Goal: Communication & Community: Answer question/provide support

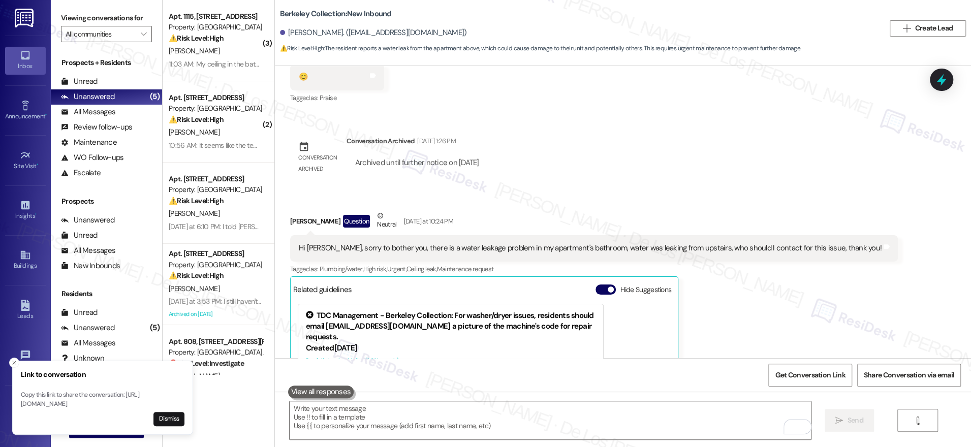
scroll to position [1341, 0]
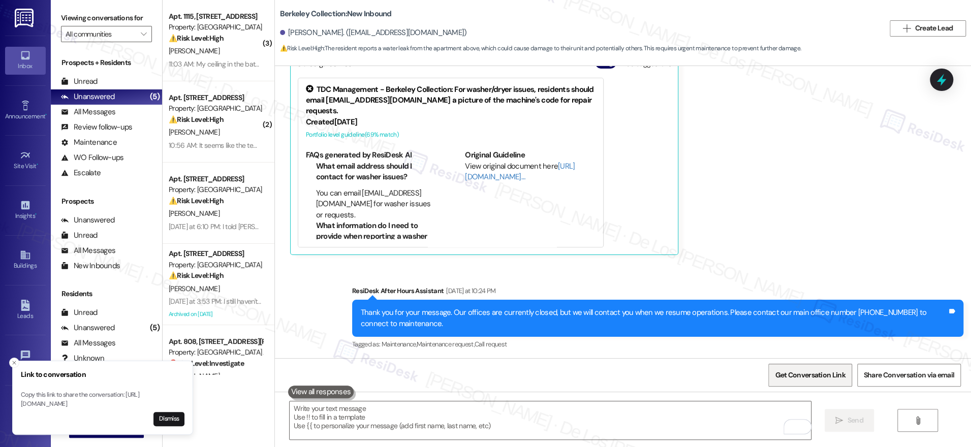
click at [801, 369] on span "Get Conversation Link" at bounding box center [810, 375] width 74 height 22
click at [14, 360] on icon "Close toast" at bounding box center [14, 363] width 6 height 6
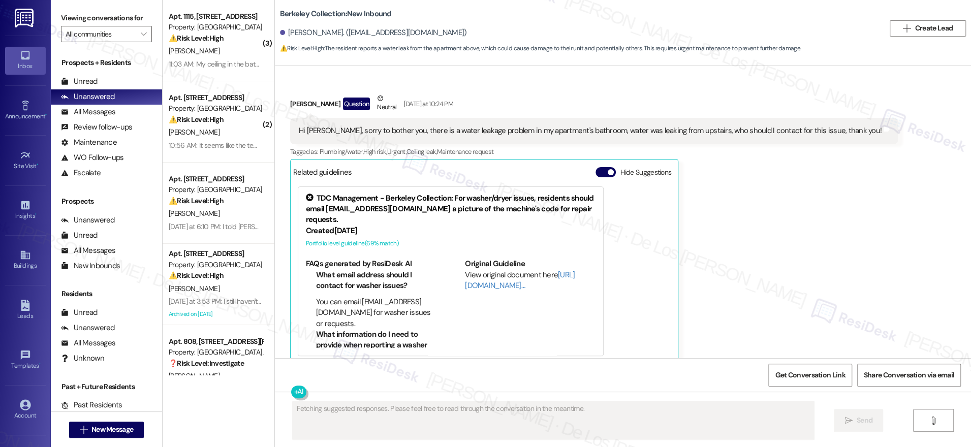
scroll to position [1245, 0]
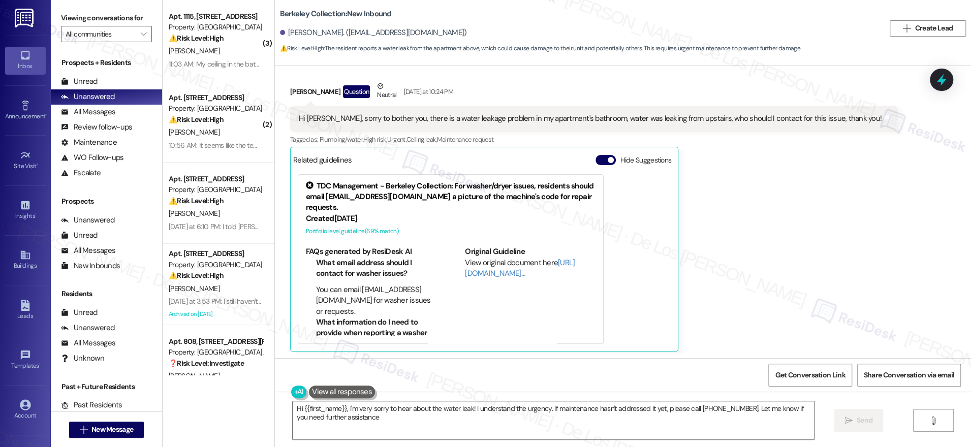
type textarea "Hi {{first_name}}, I'm very sorry to hear about the water leak! I understand th…"
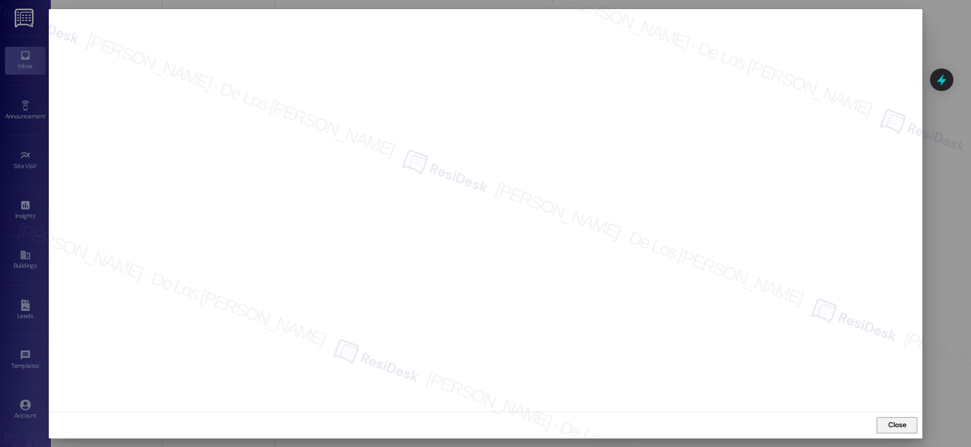
click at [889, 426] on span "Close" at bounding box center [897, 425] width 18 height 11
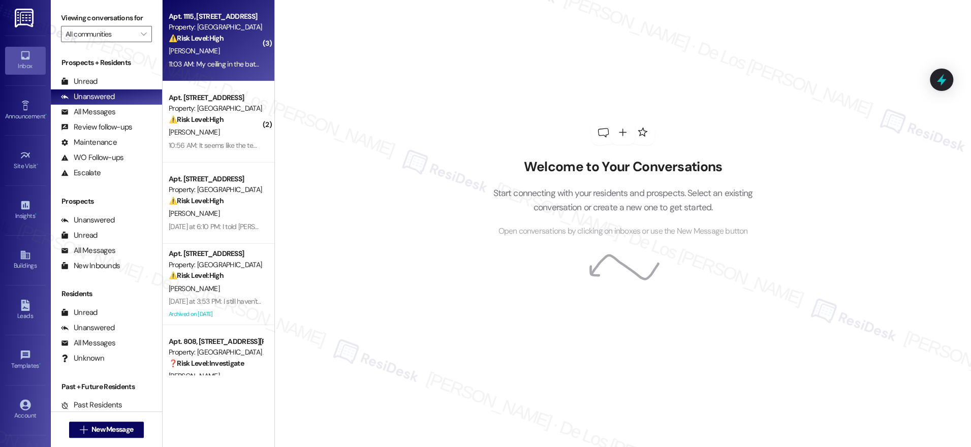
click at [217, 59] on div "11:03 AM: My ceiling in the bathroom is leaking horribly still and nobody came …" at bounding box center [291, 63] width 245 height 9
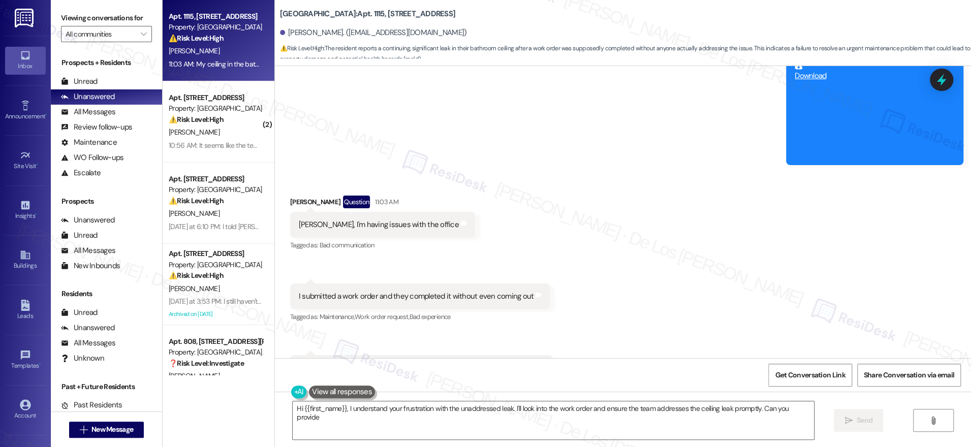
scroll to position [6806, 0]
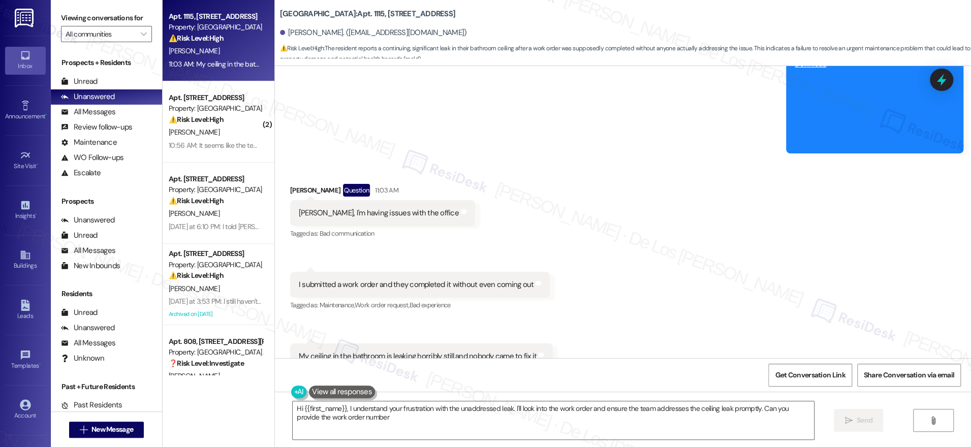
type textarea "Hi {{first_name}}, I understand your frustration with the unaddressed leak. I'l…"
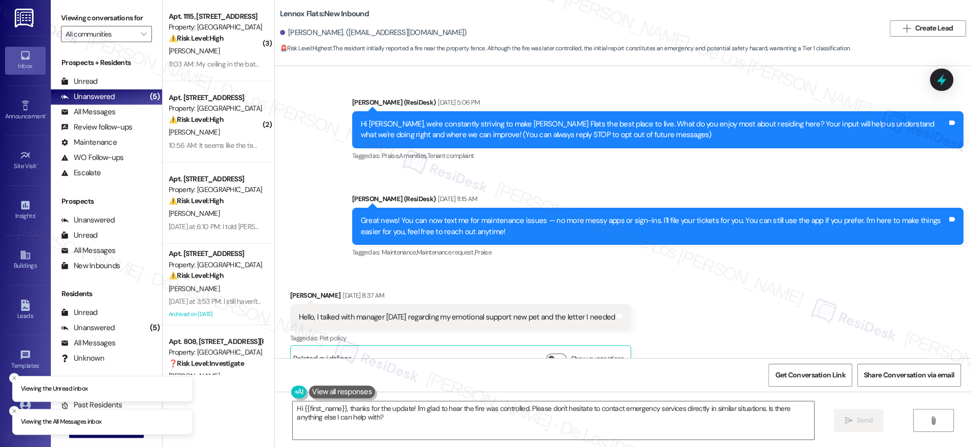
scroll to position [4653, 0]
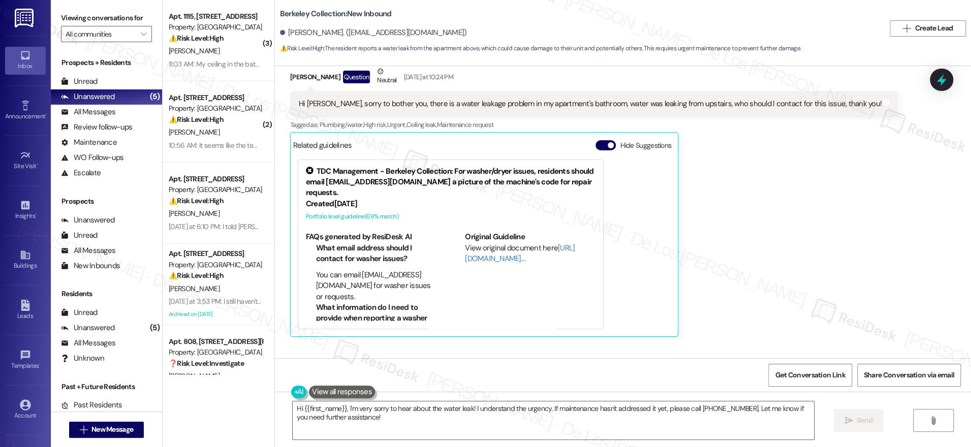
scroll to position [1427, 0]
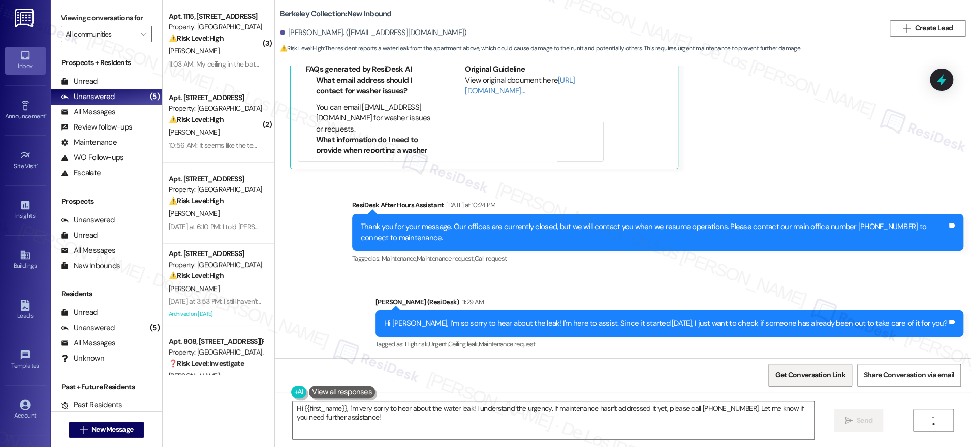
click at [790, 374] on span "Get Conversation Link" at bounding box center [810, 375] width 70 height 11
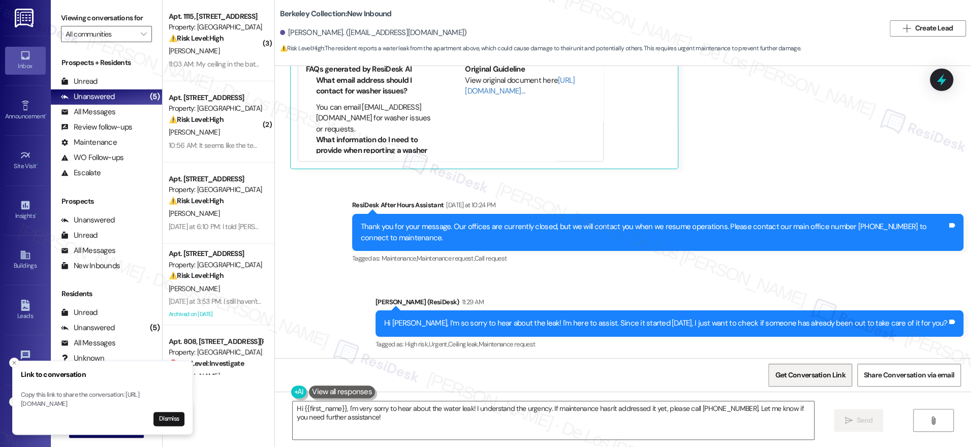
click at [805, 382] on span "Get Conversation Link" at bounding box center [810, 375] width 74 height 22
click at [459, 422] on textarea "Hi {{first_name}}, I'm very sorry to hear about the water leak! I understand th…" at bounding box center [553, 420] width 521 height 38
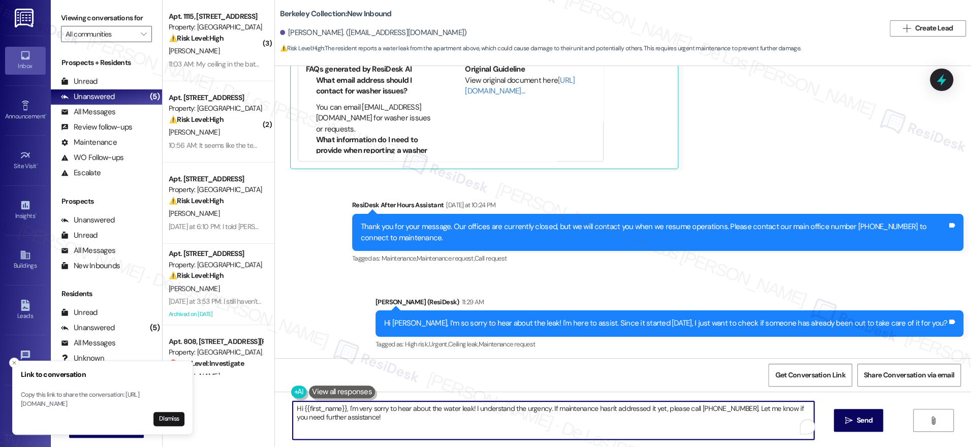
click at [459, 422] on textarea "Hi {{first_name}}, I'm very sorry to hear about the water leak! I understand th…" at bounding box center [553, 420] width 521 height 38
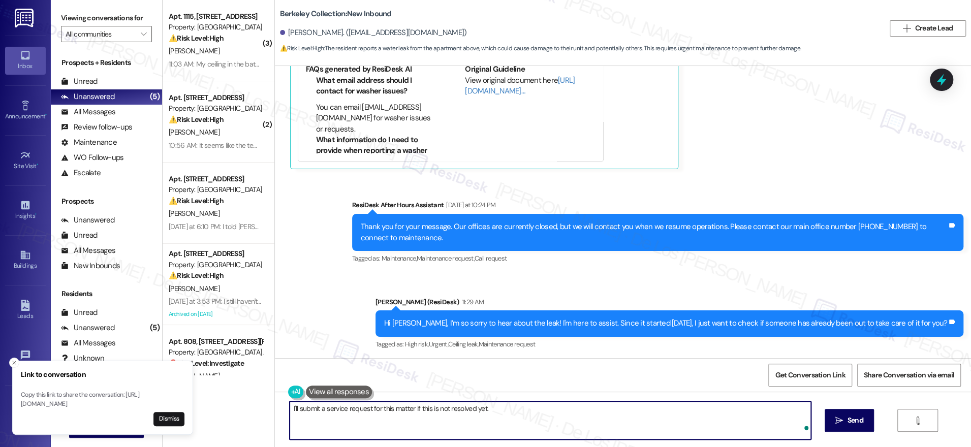
paste textarea "Do we have your permission to enter if you’re not home? Also, do you have any p…"
paste textarea "’ll go ahead and submit a service request if this hasn’t been taken care of yet…"
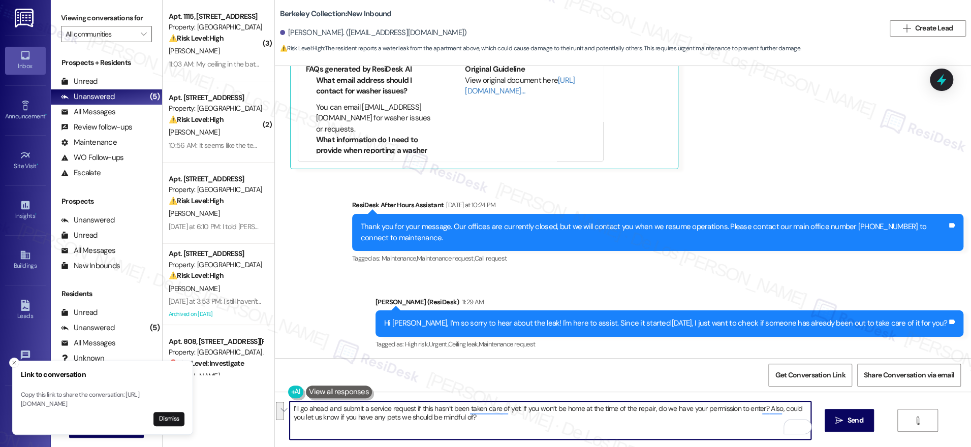
drag, startPoint x: 513, startPoint y: 408, endPoint x: 522, endPoint y: 400, distance: 12.3
click at [525, 425] on textarea "I’ll go ahead and submit a service request if this hasn’t been taken care of ye…" at bounding box center [550, 420] width 521 height 38
paste textarea "Do we have your permission to enter if you’re not home? Also, do you have any p…"
type textarea "I’ll go ahead and submit a service request if this hasn’t been taken care of ye…"
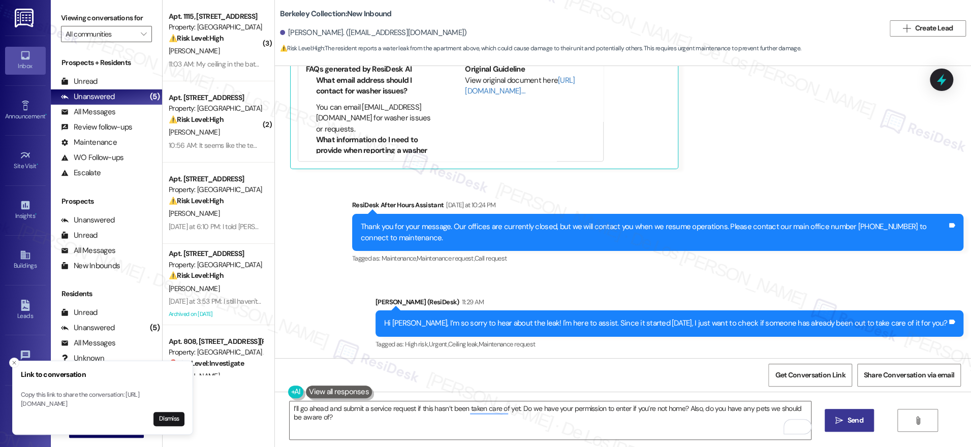
click at [850, 418] on span "Send" at bounding box center [856, 420] width 16 height 11
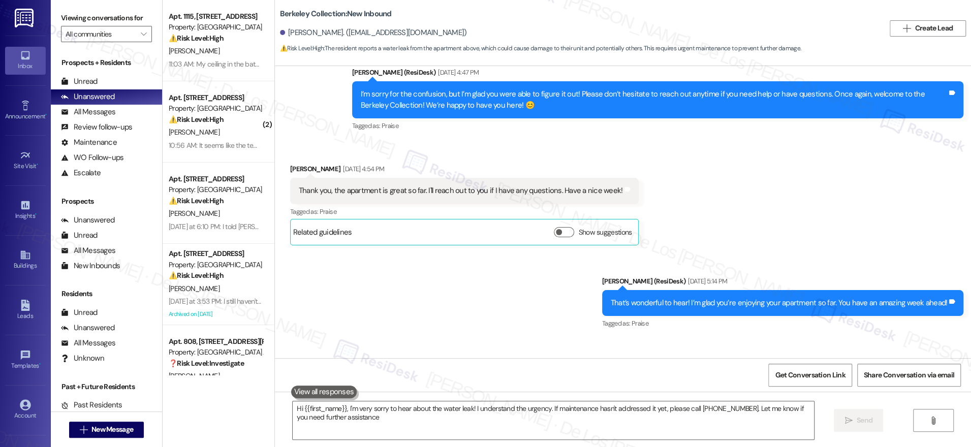
type textarea "Hi {{first_name}}, I'm very sorry to hear about the water leak! I understand th…"
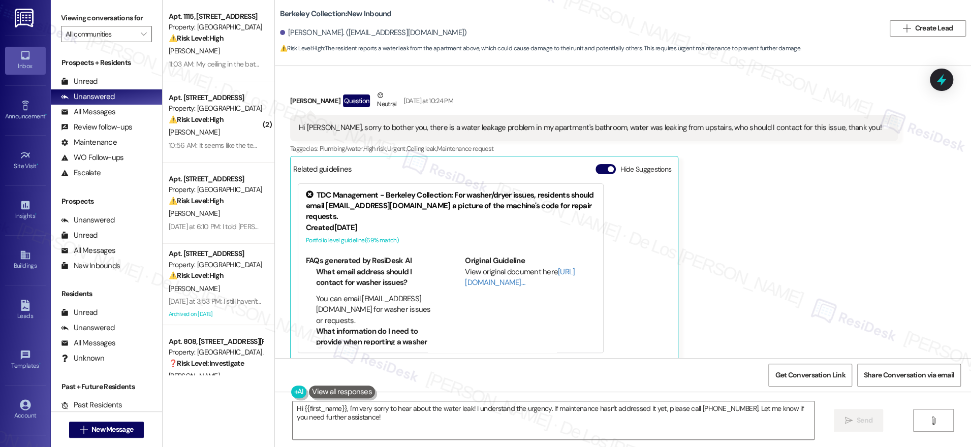
scroll to position [1206, 0]
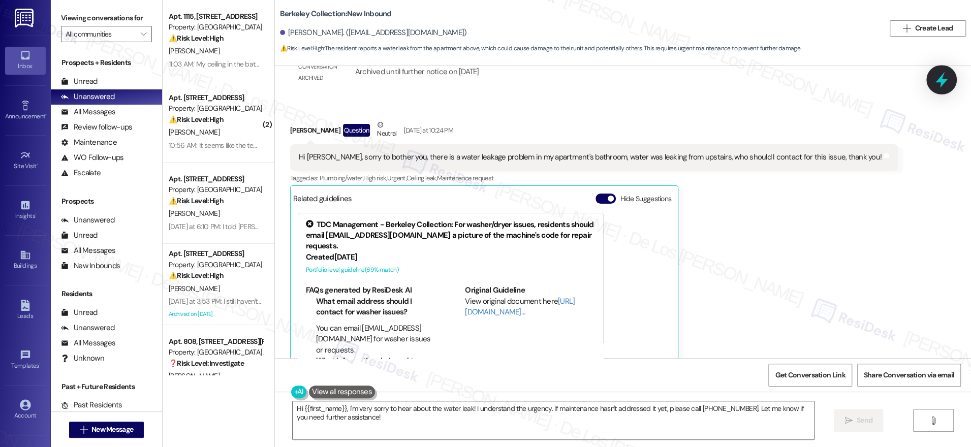
click at [937, 82] on icon at bounding box center [941, 79] width 17 height 17
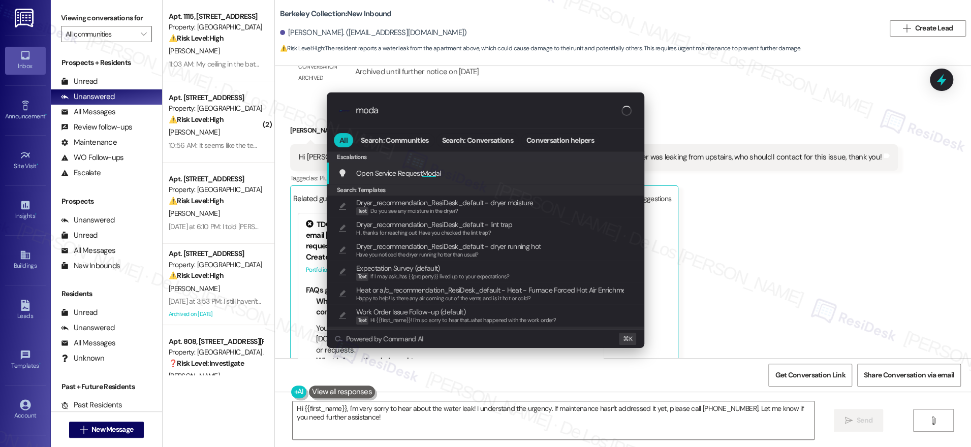
type input "modal"
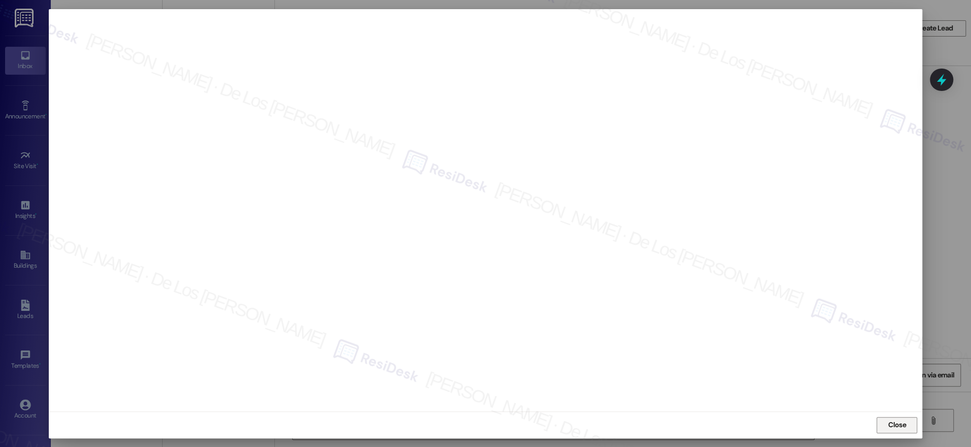
click at [896, 424] on span "Close" at bounding box center [897, 425] width 18 height 11
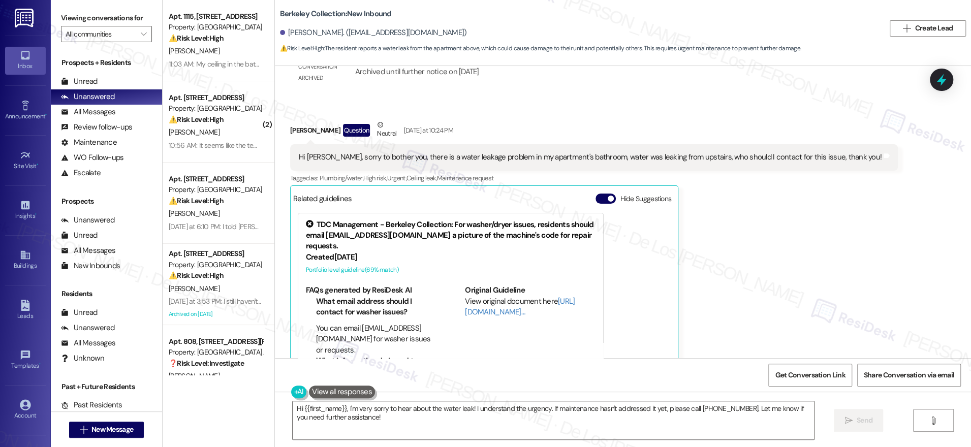
click at [467, 157] on div "Hi [PERSON_NAME], sorry to bother you, there is a water leakage problem in my a…" at bounding box center [590, 157] width 583 height 11
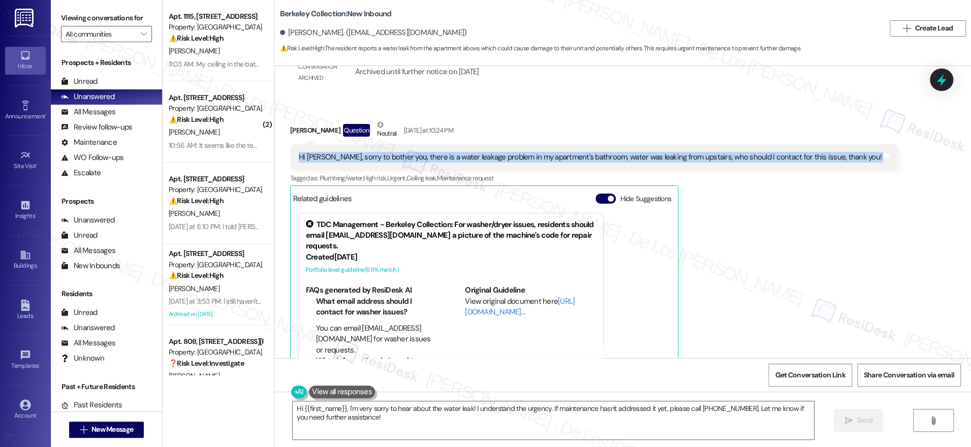
click at [467, 157] on div "Hi [PERSON_NAME], sorry to bother you, there is a water leakage problem in my a…" at bounding box center [590, 157] width 583 height 11
copy div "Hi [PERSON_NAME], sorry to bother you, there is a water leakage problem in my a…"
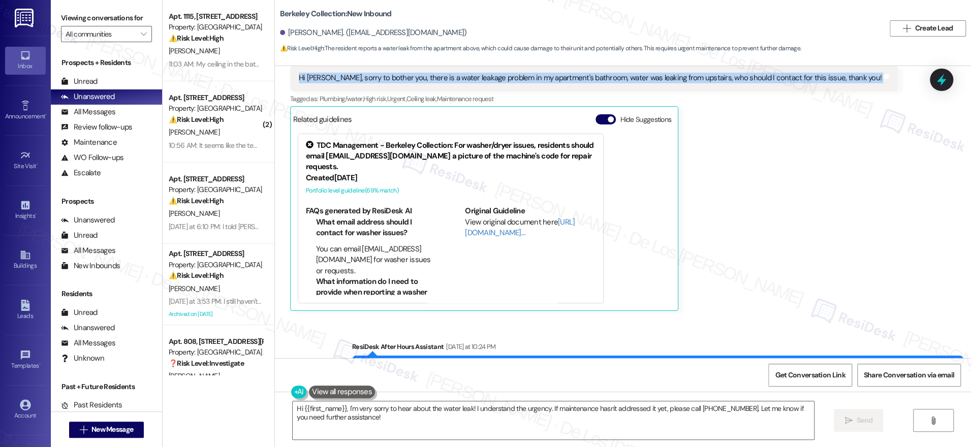
scroll to position [1427, 0]
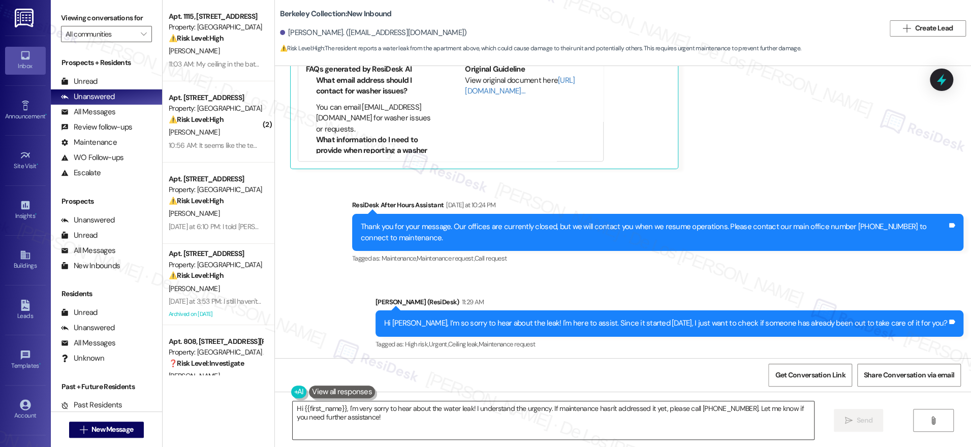
click at [585, 420] on textarea "Hi {{first_name}}, I'm very sorry to hear about the water leak! I understand th…" at bounding box center [553, 420] width 521 height 38
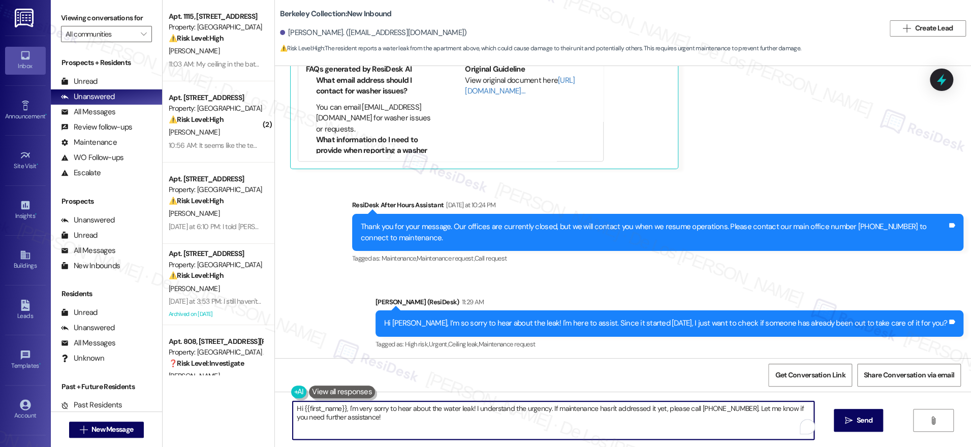
click at [585, 420] on textarea "Hi {{first_name}}, I'm very sorry to hear about the water leak! I understand th…" at bounding box center [553, 420] width 521 height 38
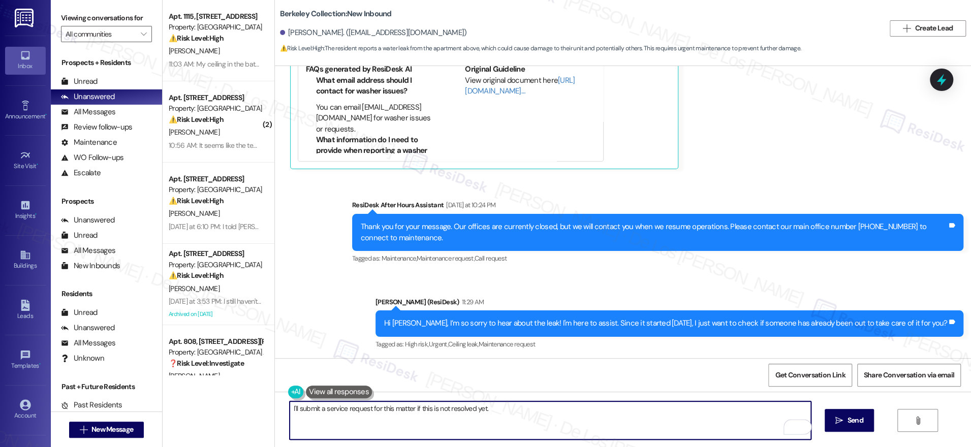
type textarea "I'll submit a service request for this matter if this is not resolved yet."
